Goal: Task Accomplishment & Management: Use online tool/utility

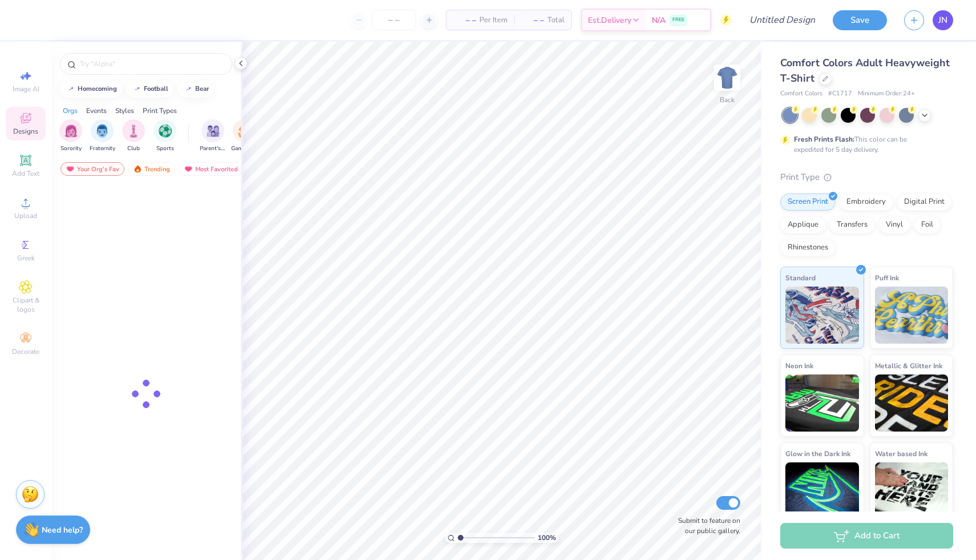
click at [942, 28] on link "JN" at bounding box center [943, 20] width 21 height 20
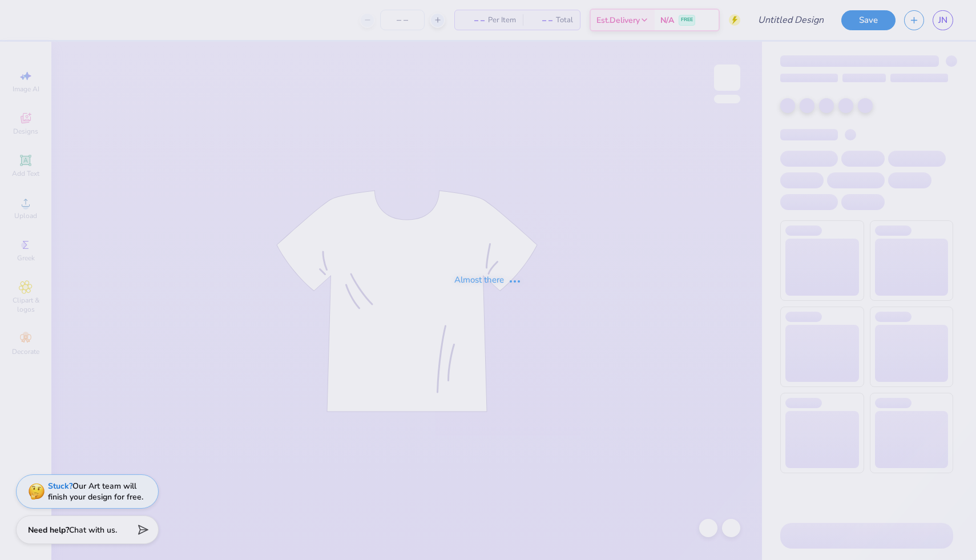
type input "Fall Recruitment"
type input "50"
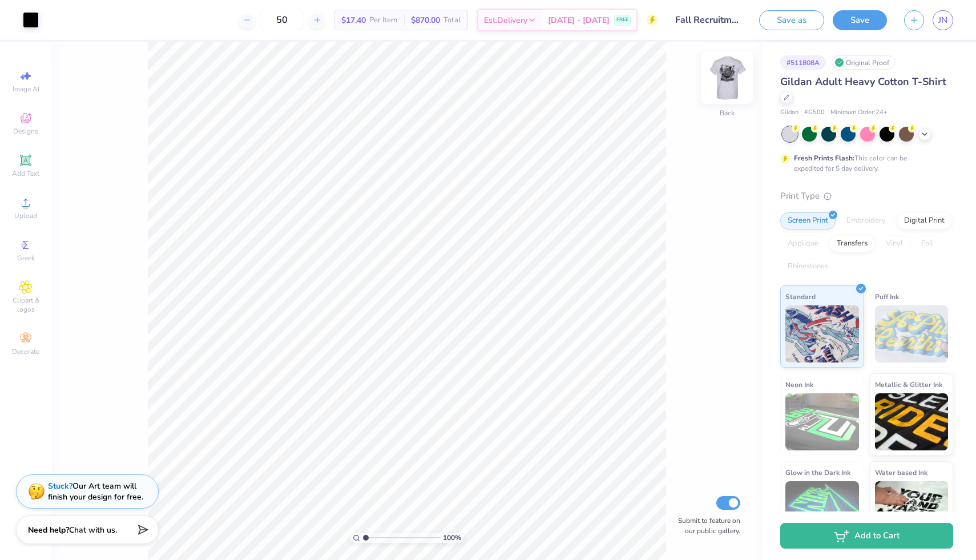
click at [729, 92] on img at bounding box center [727, 78] width 46 height 46
